Goal: Task Accomplishment & Management: Manage account settings

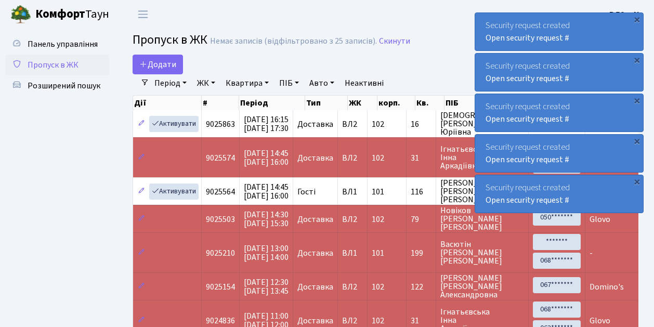
select select "25"
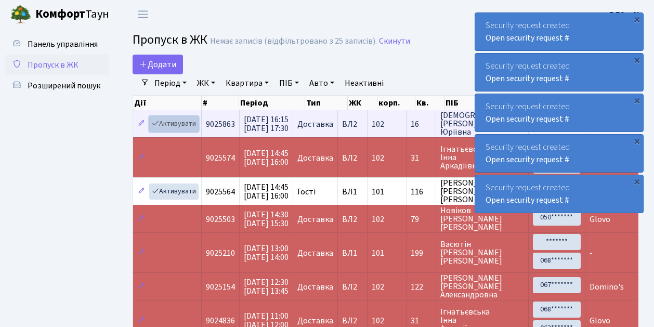
click at [192, 123] on link "Активувати" at bounding box center [173, 124] width 49 height 16
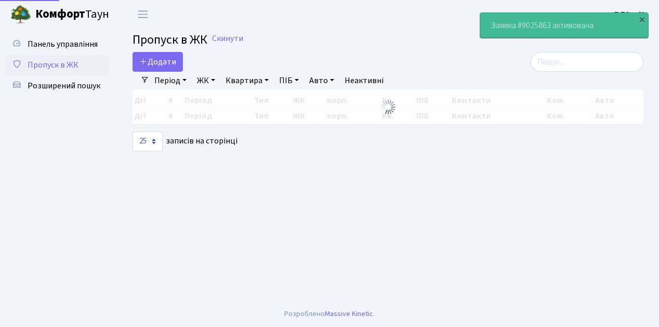
select select "25"
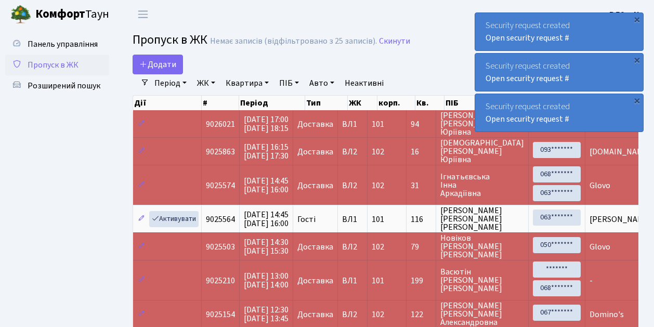
click at [55, 69] on span "Пропуск в ЖК" at bounding box center [53, 64] width 51 height 11
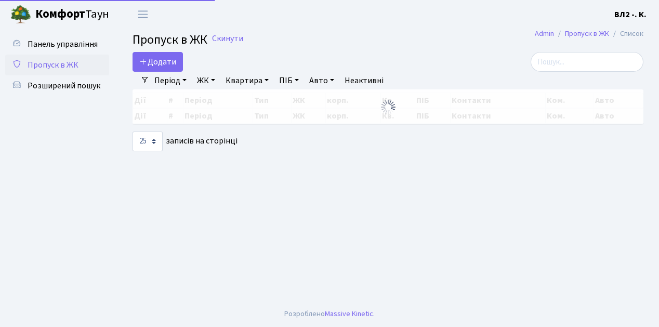
select select "25"
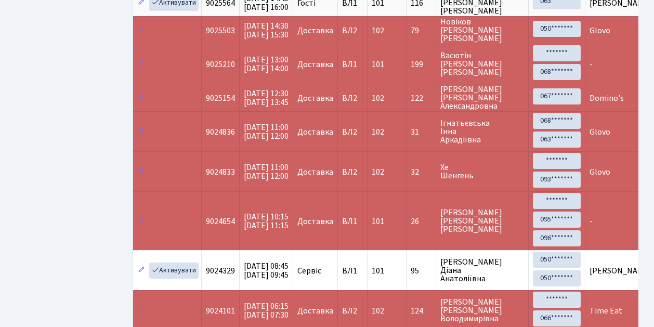
scroll to position [218, 0]
